Goal: Find contact information: Find contact information

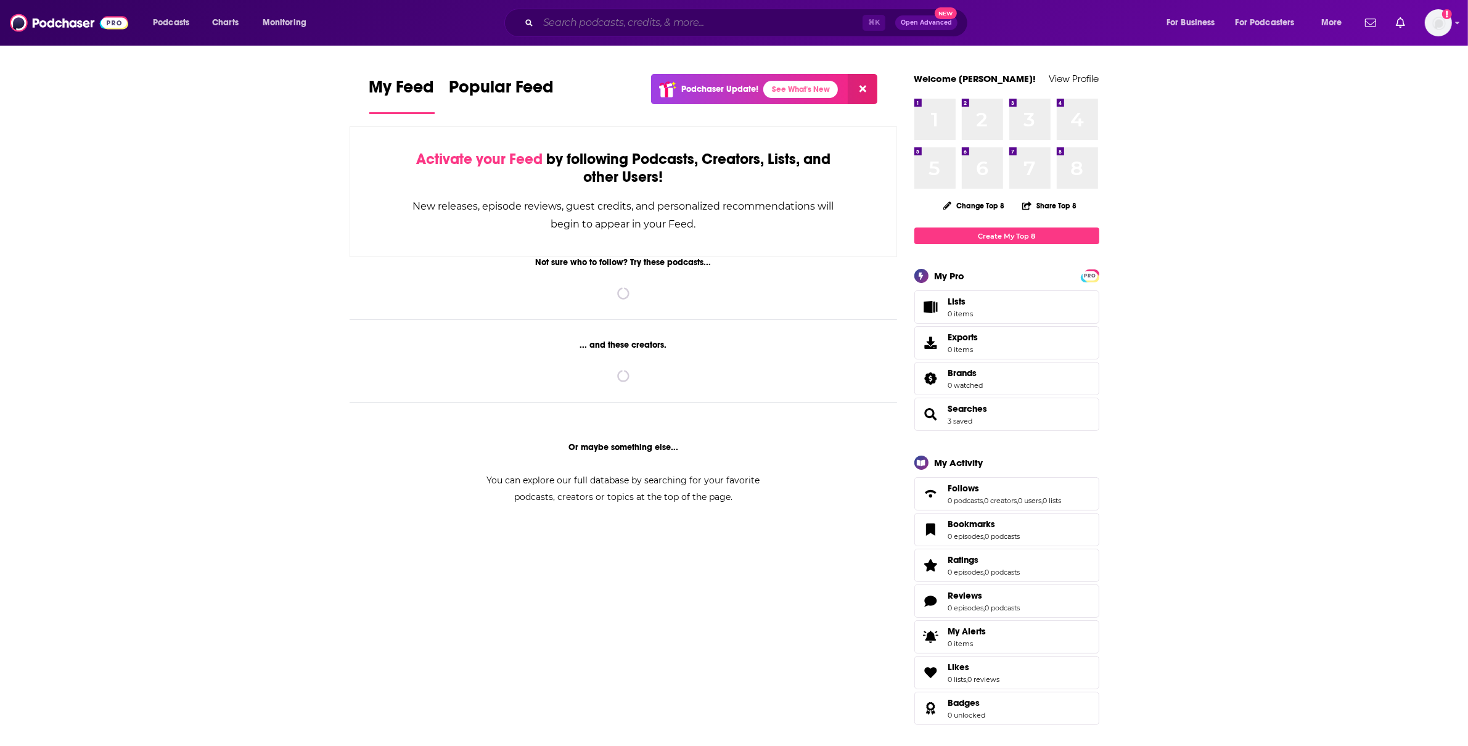
click at [691, 20] on input "Search podcasts, credits, & more..." at bounding box center [700, 23] width 324 height 20
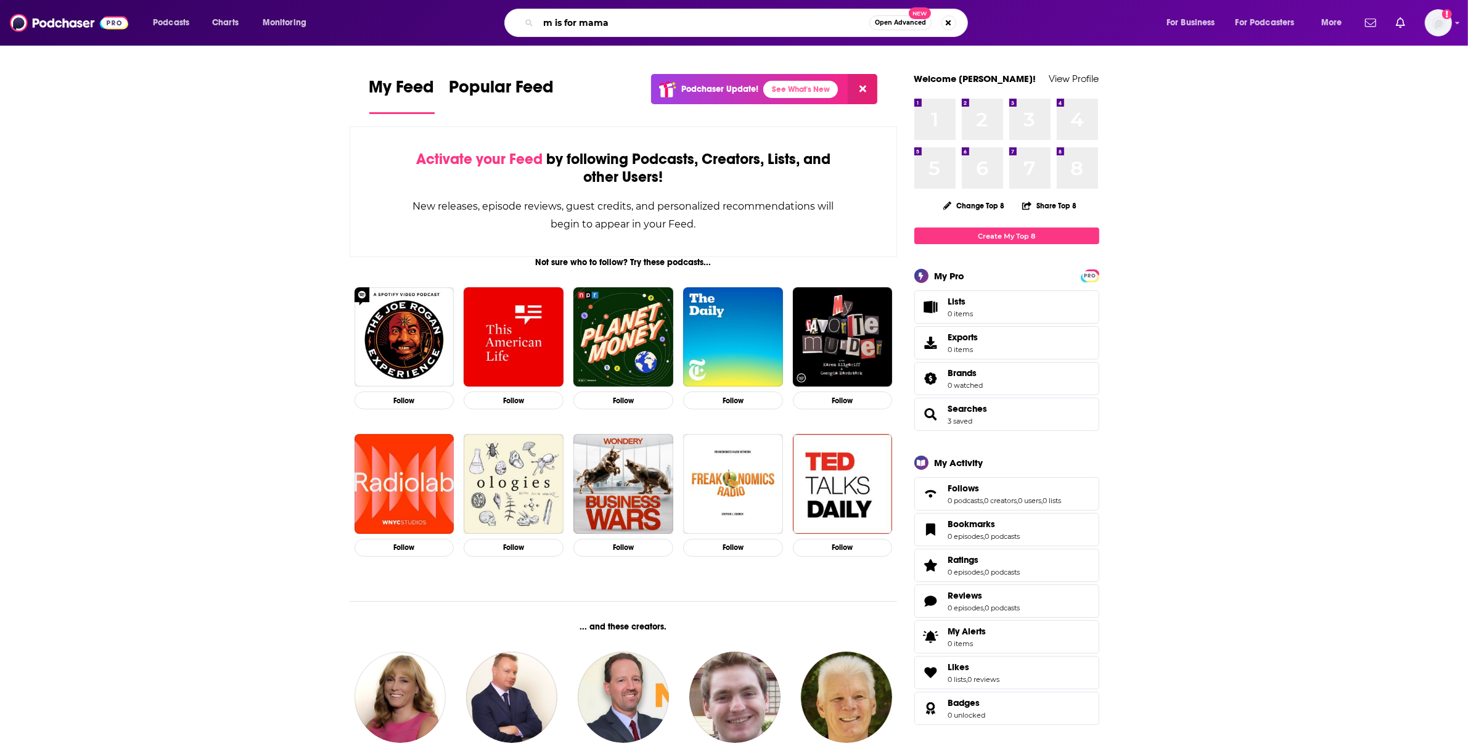
type input "m is for mama"
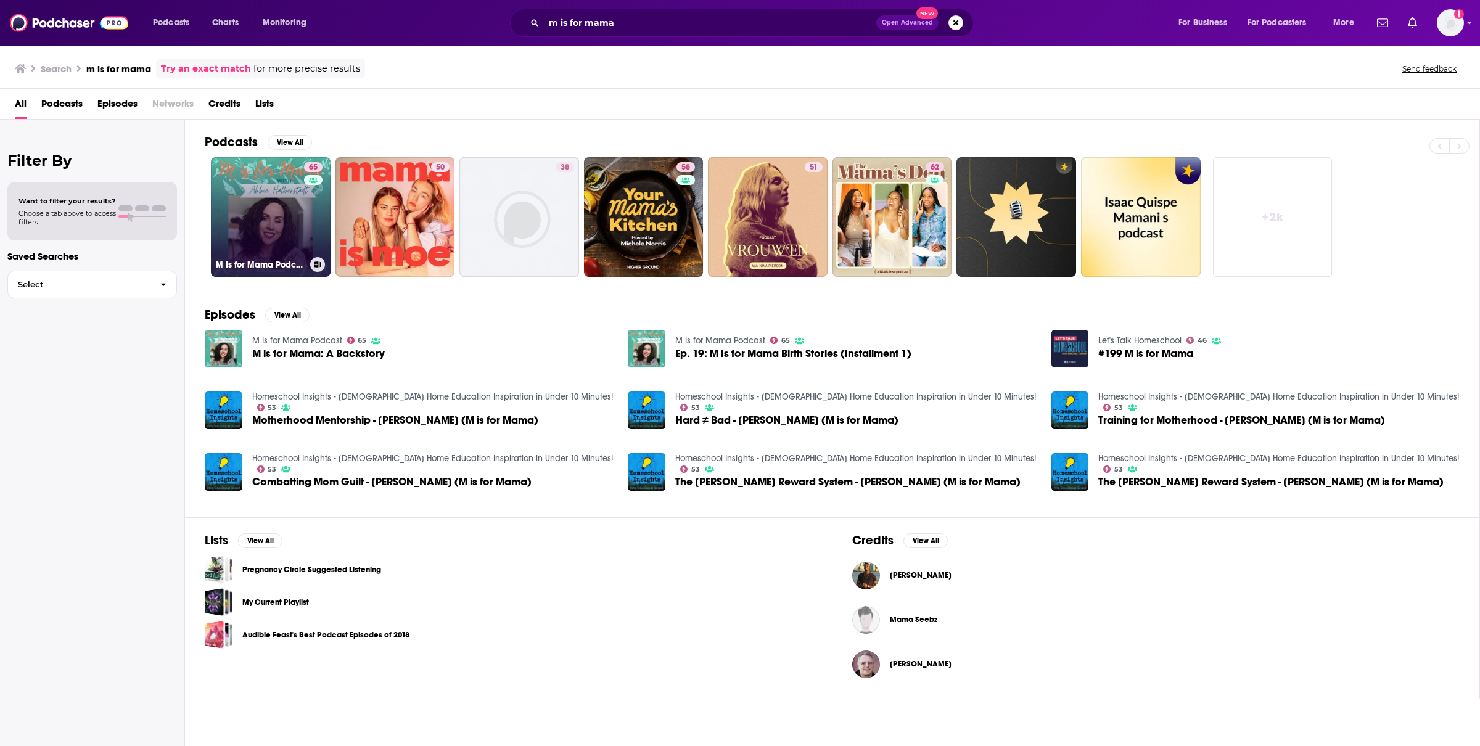
click at [280, 231] on link "65 M Is for Mama Podcast" at bounding box center [271, 217] width 120 height 120
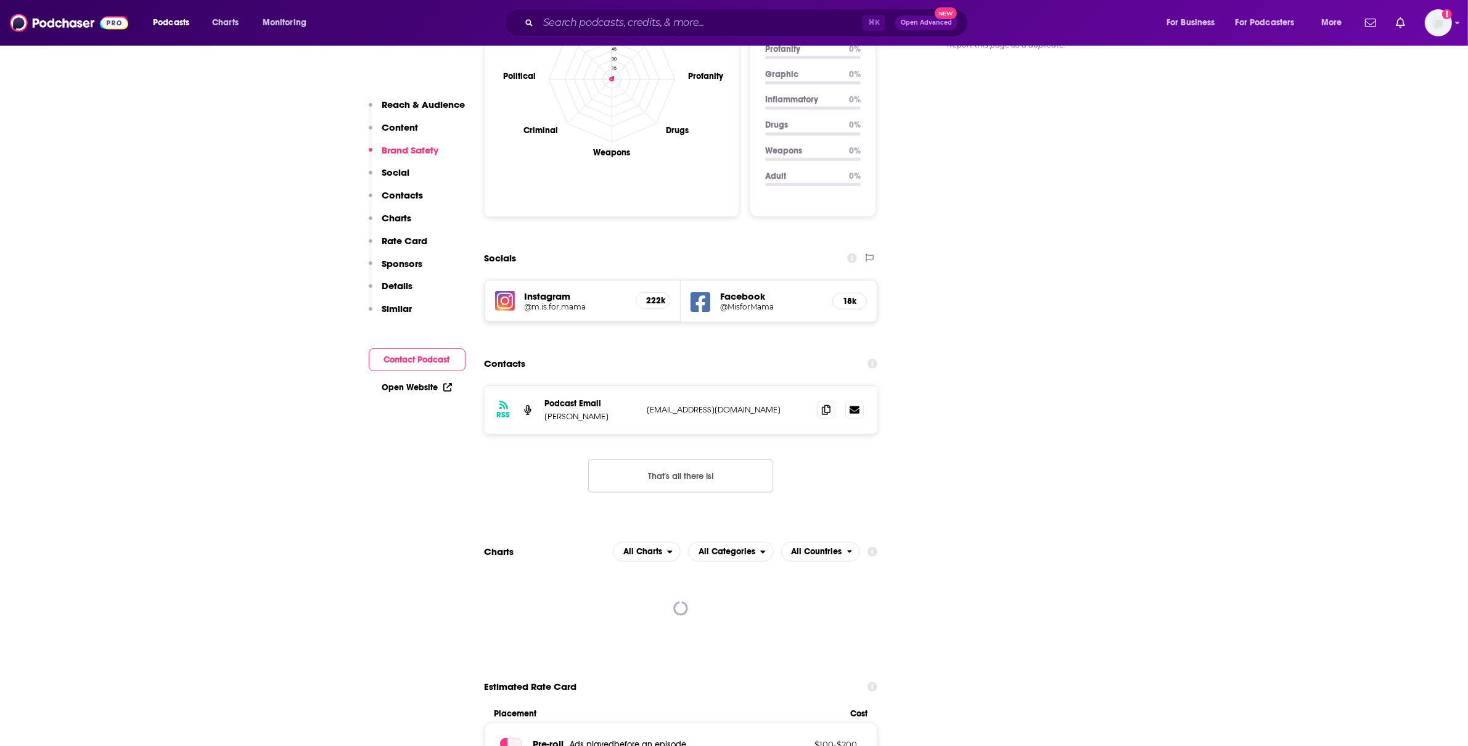
scroll to position [1284, 0]
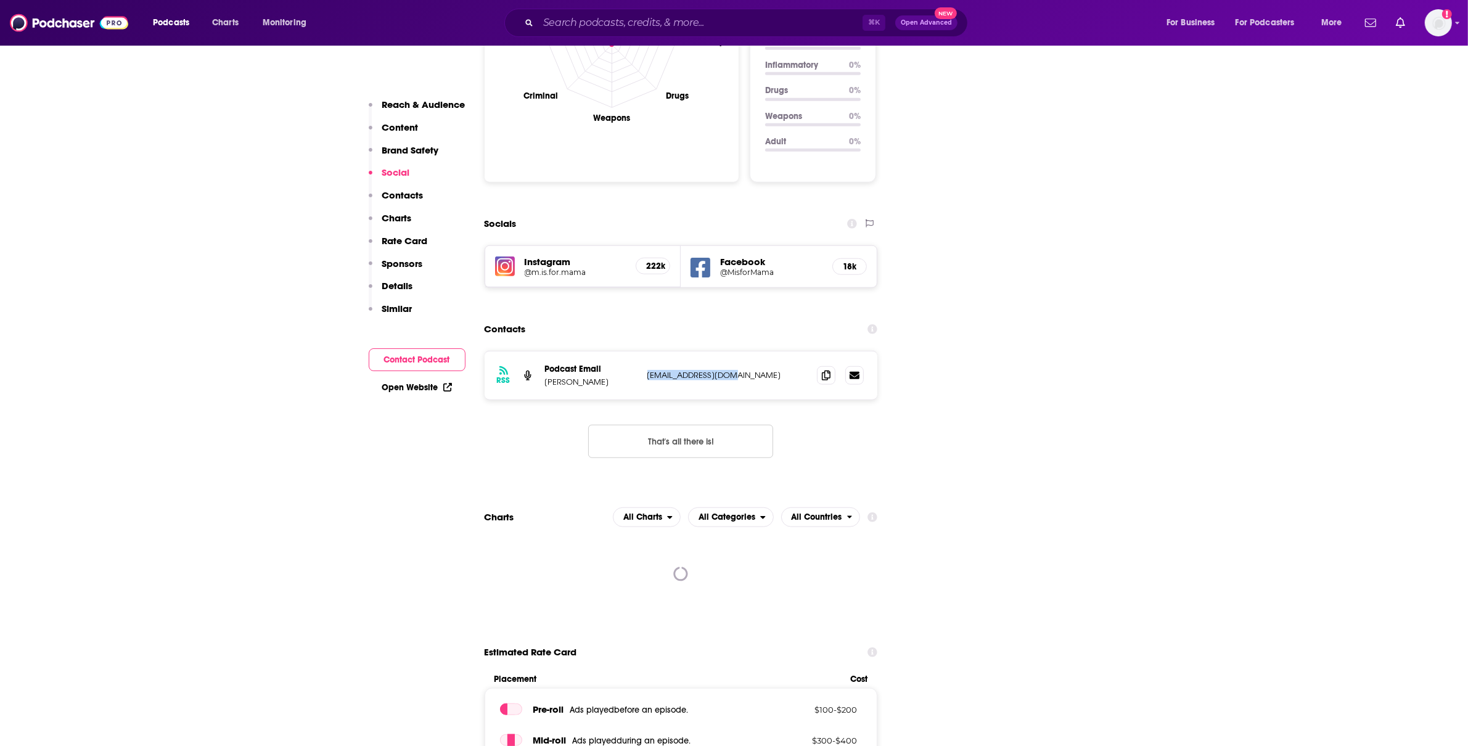
drag, startPoint x: 743, startPoint y: 303, endPoint x: 645, endPoint y: 298, distance: 98.1
click at [645, 351] on div "RSS Podcast Email [PERSON_NAME] [EMAIL_ADDRESS][DOMAIN_NAME] [EMAIL_ADDRESS][DO…" at bounding box center [681, 375] width 393 height 48
copy p "[EMAIL_ADDRESS][DOMAIN_NAME]"
click at [567, 268] on h5 "@m.is.for.mama" at bounding box center [576, 272] width 102 height 9
